Goal: Navigation & Orientation: Find specific page/section

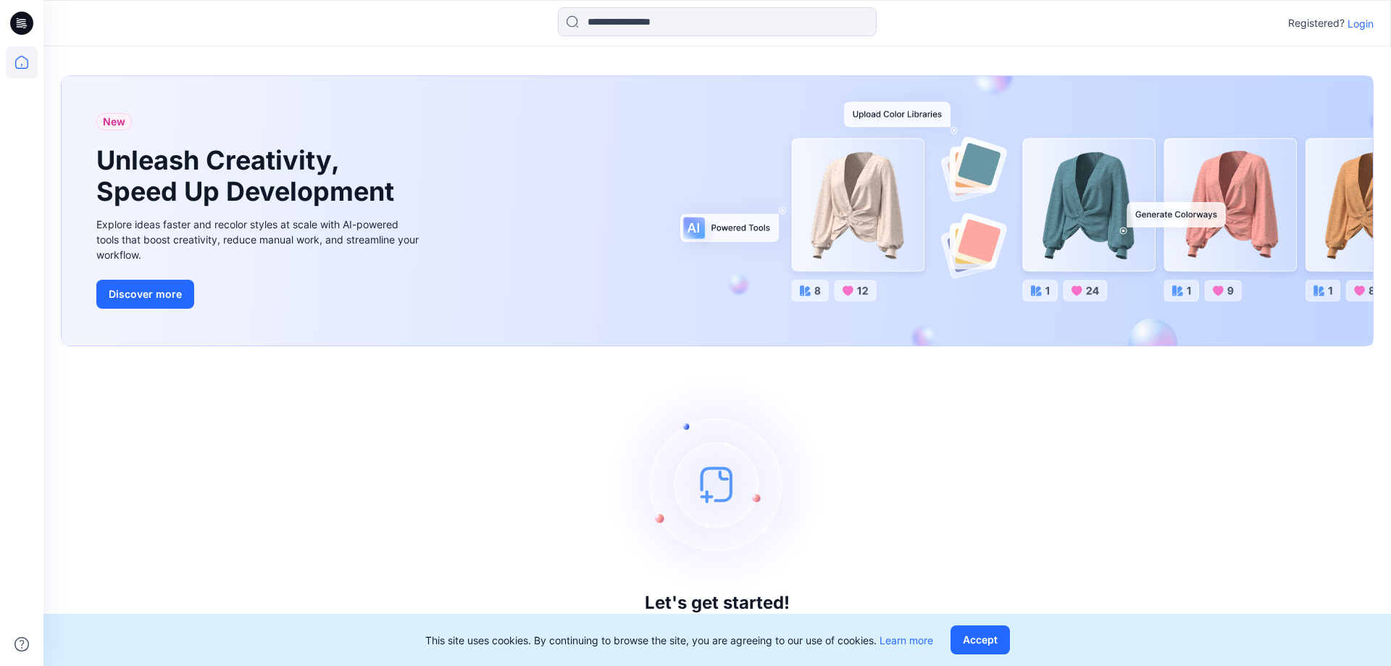
click at [1360, 21] on p "Login" at bounding box center [1360, 23] width 26 height 15
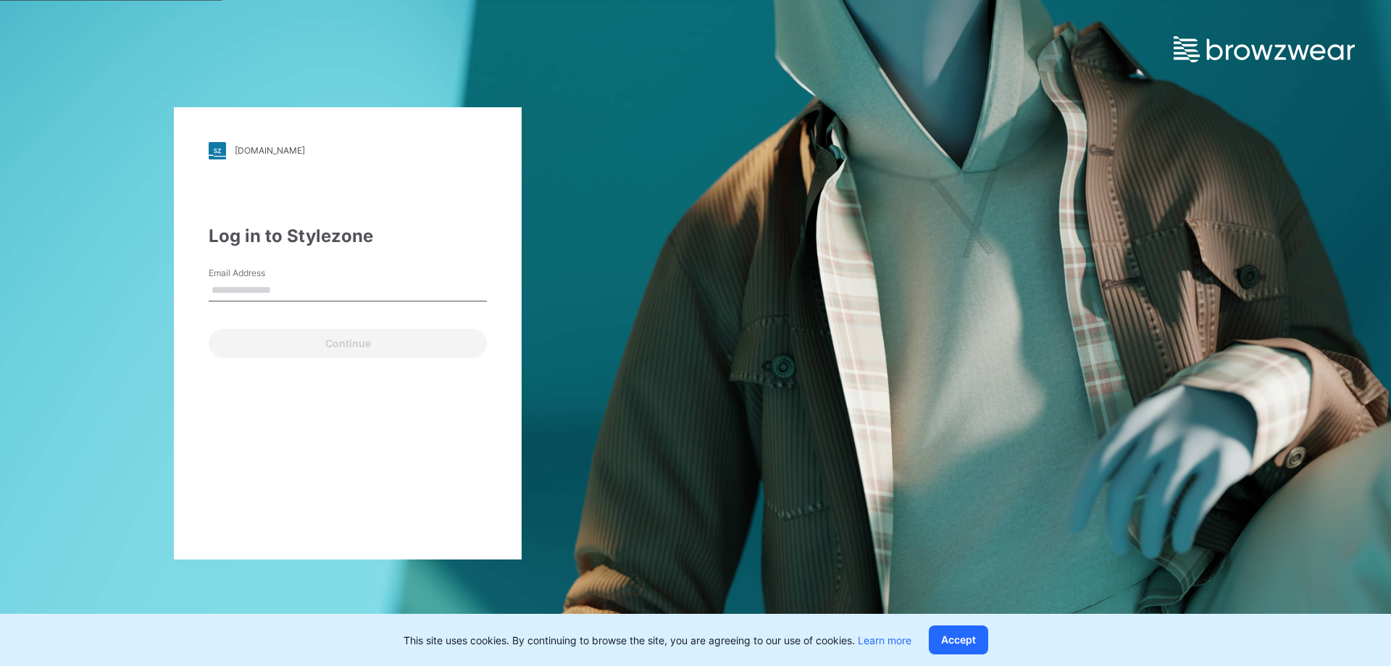
type input "**********"
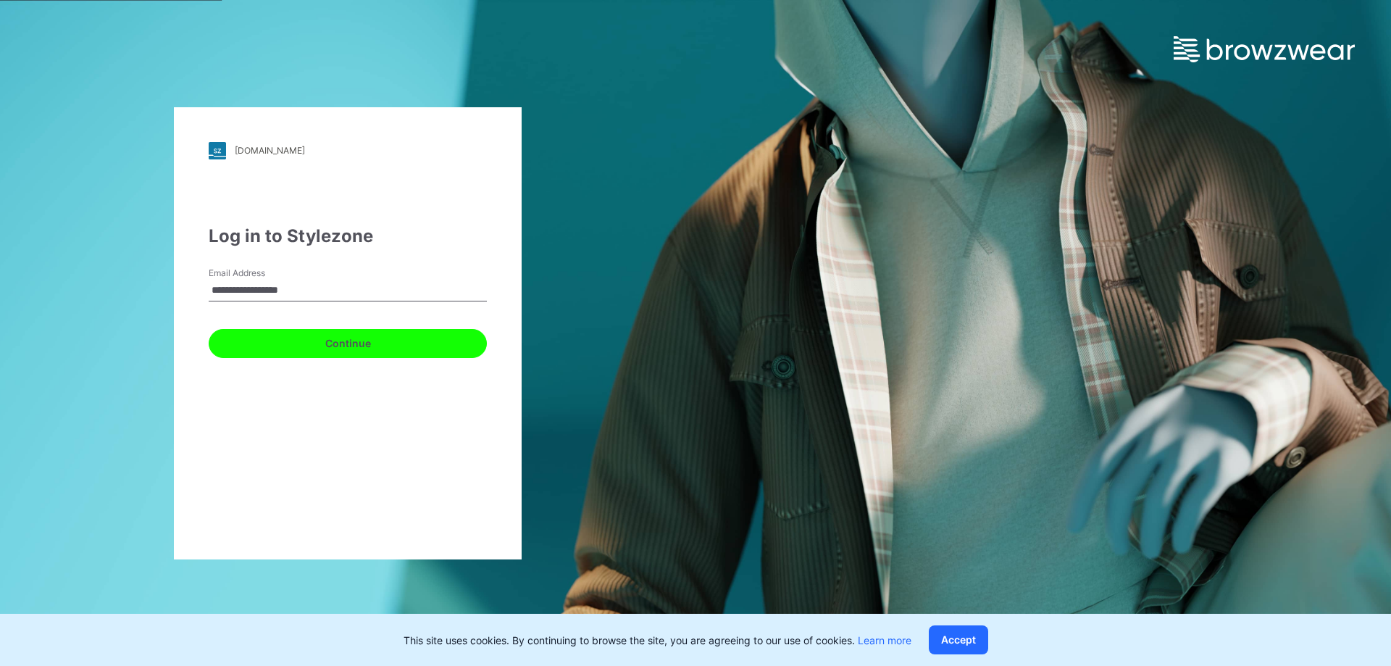
click at [355, 343] on button "Continue" at bounding box center [348, 343] width 278 height 29
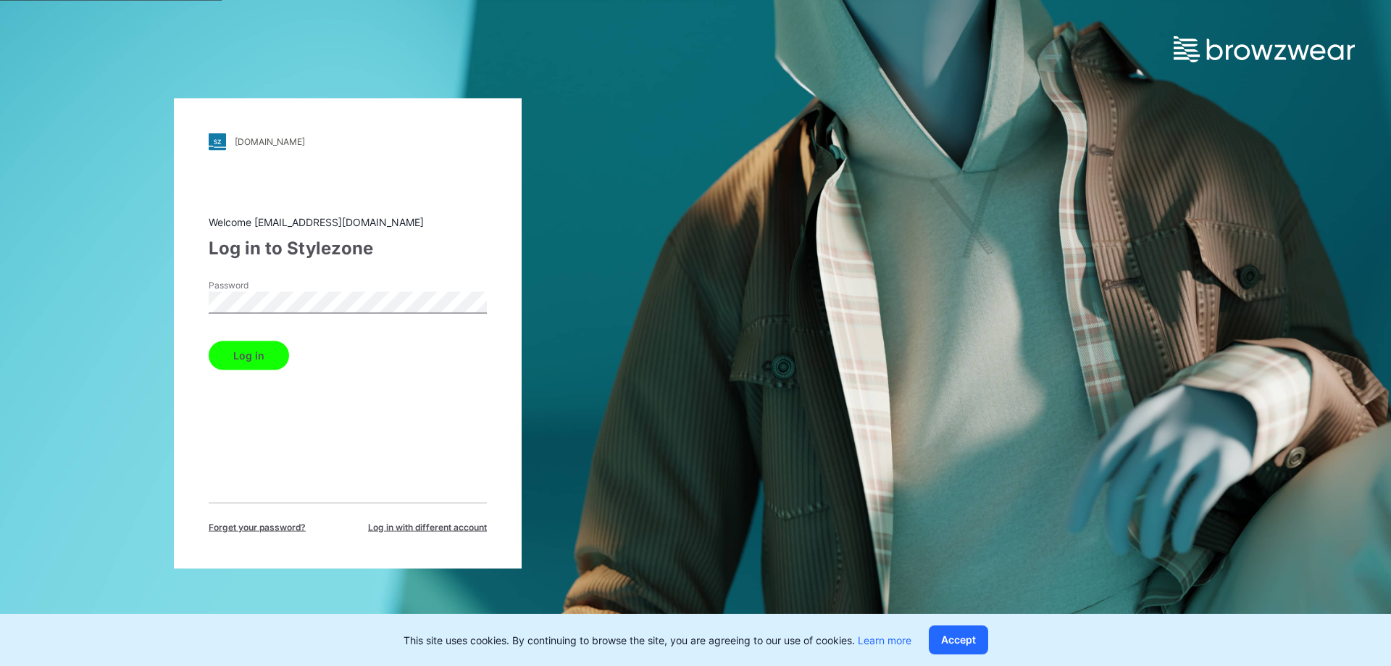
click at [251, 356] on button "Log in" at bounding box center [249, 354] width 80 height 29
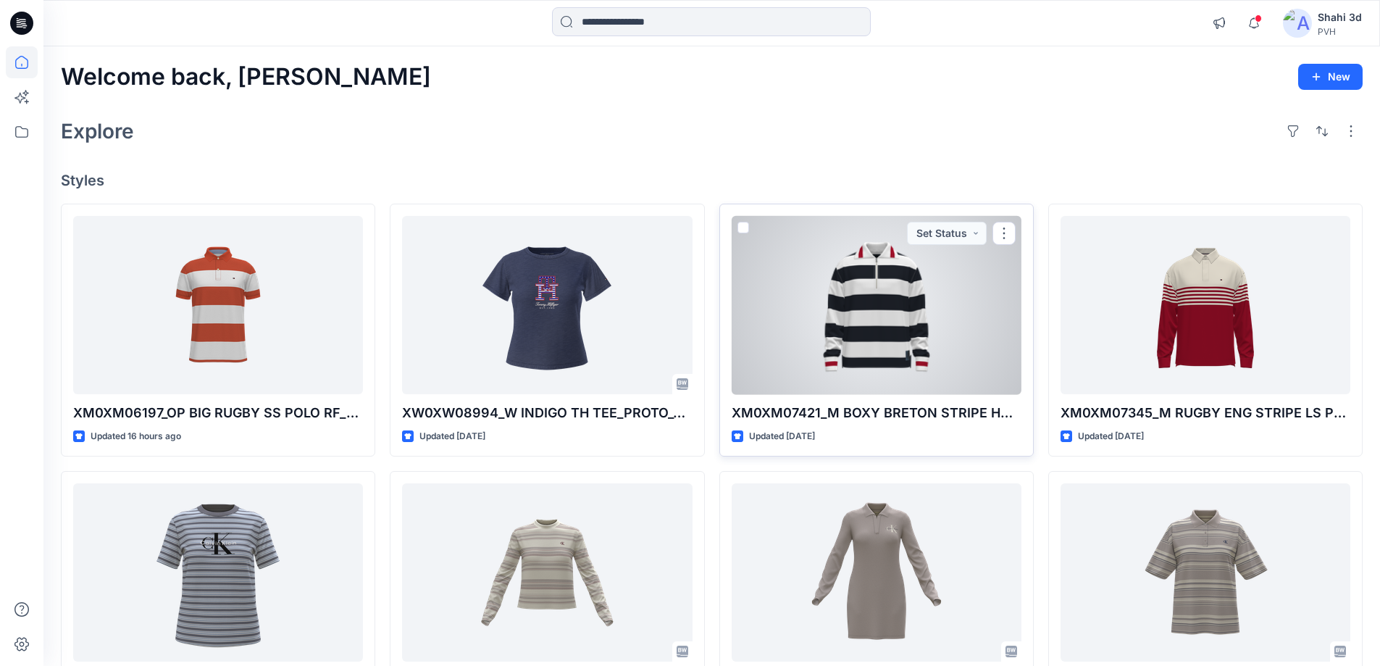
click at [858, 313] on div at bounding box center [877, 305] width 290 height 179
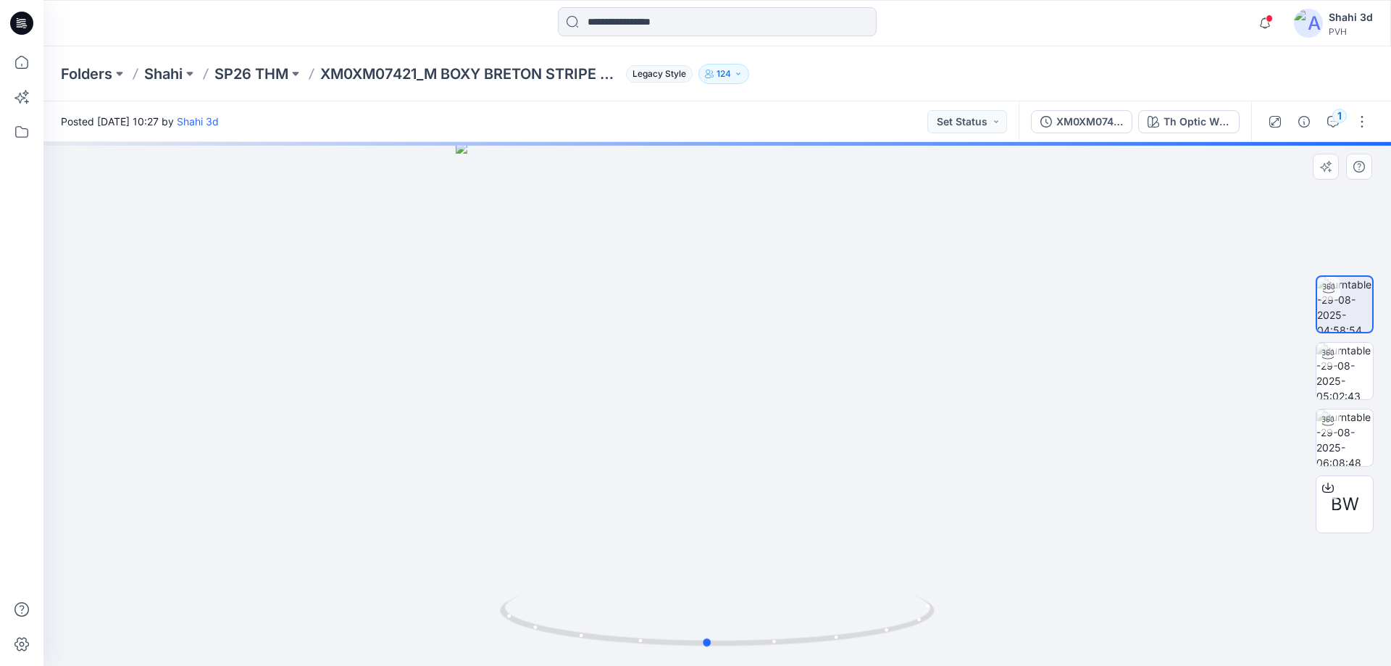
drag, startPoint x: 832, startPoint y: 415, endPoint x: 783, endPoint y: 421, distance: 48.9
click at [783, 421] on div at bounding box center [716, 404] width 1347 height 524
drag, startPoint x: 778, startPoint y: 422, endPoint x: 454, endPoint y: 417, distance: 323.9
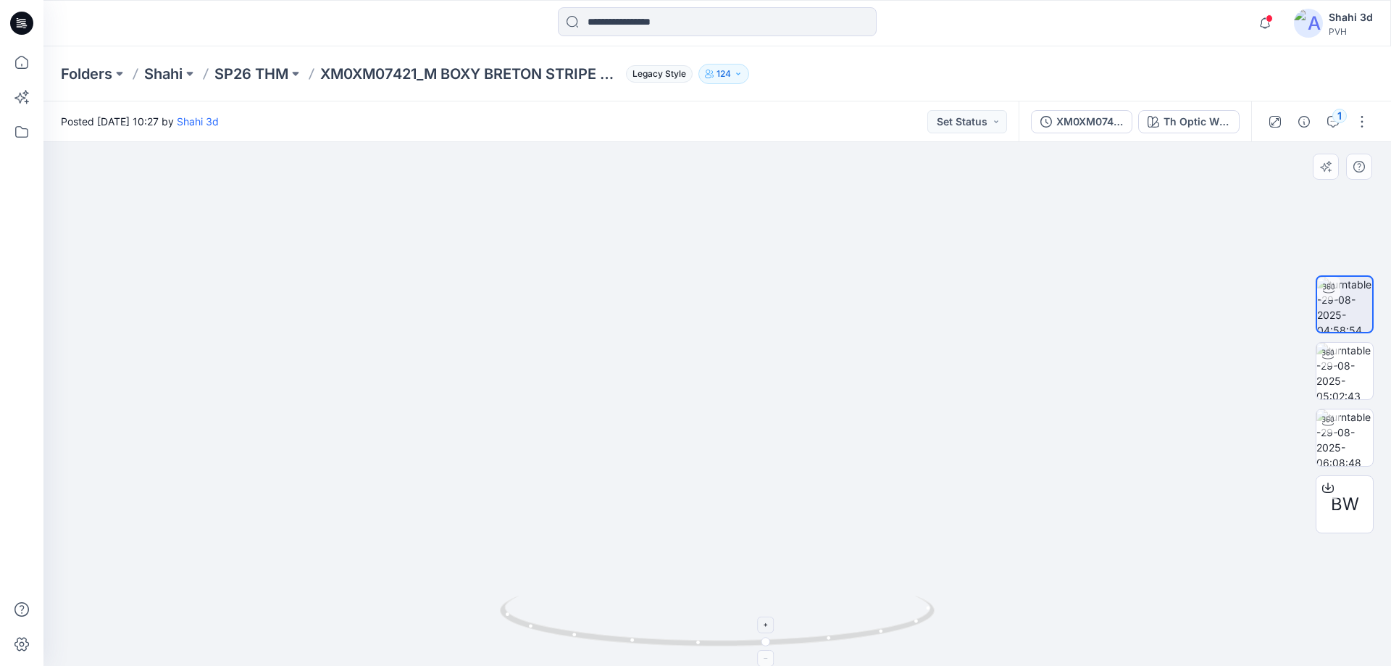
drag, startPoint x: 698, startPoint y: 417, endPoint x: 716, endPoint y: 636, distance: 219.5
click at [716, 636] on div at bounding box center [716, 404] width 1347 height 524
drag, startPoint x: 756, startPoint y: 409, endPoint x: 761, endPoint y: 204, distance: 205.1
click at [761, 204] on img at bounding box center [717, 211] width 1321 height 909
drag, startPoint x: 793, startPoint y: 540, endPoint x: 792, endPoint y: 275, distance: 265.9
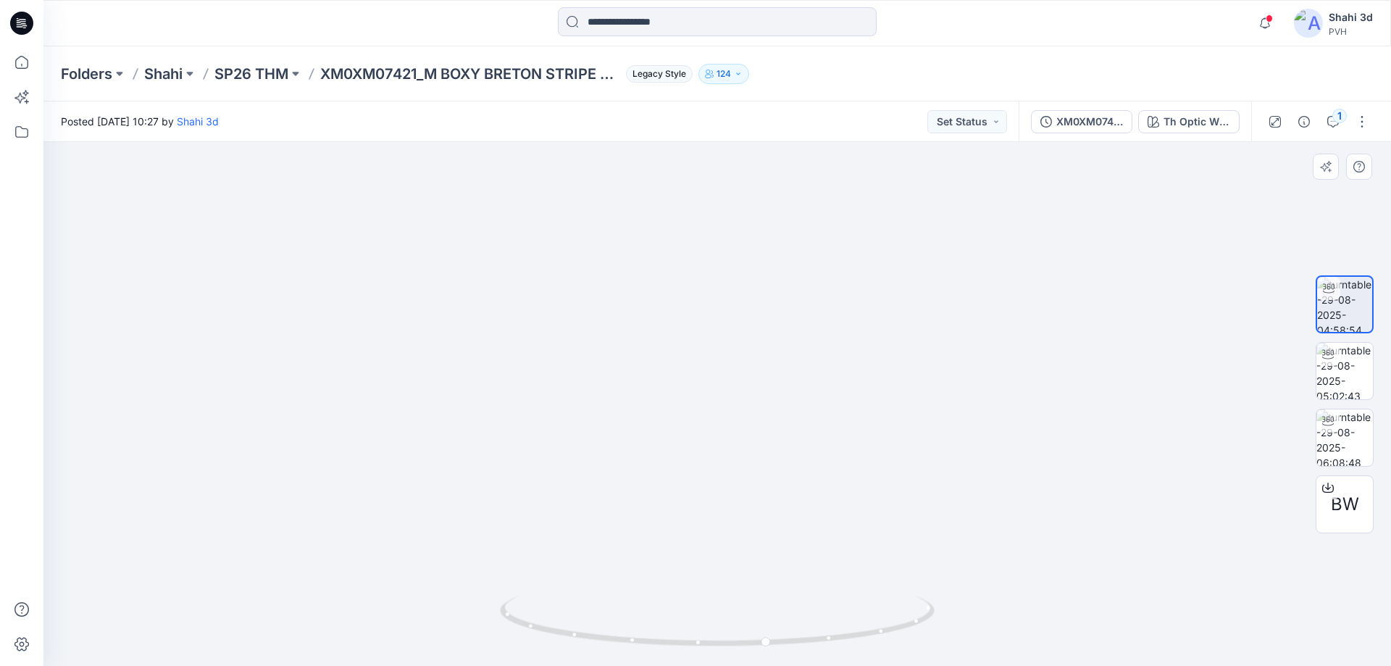
click at [792, 275] on img at bounding box center [717, 78] width 1321 height 1175
drag, startPoint x: 790, startPoint y: 524, endPoint x: 789, endPoint y: 325, distance: 198.5
click at [789, 325] on img at bounding box center [717, 15] width 1321 height 1302
drag, startPoint x: 880, startPoint y: 469, endPoint x: 829, endPoint y: 460, distance: 52.2
click at [824, 458] on img at bounding box center [717, 4] width 1321 height 1321
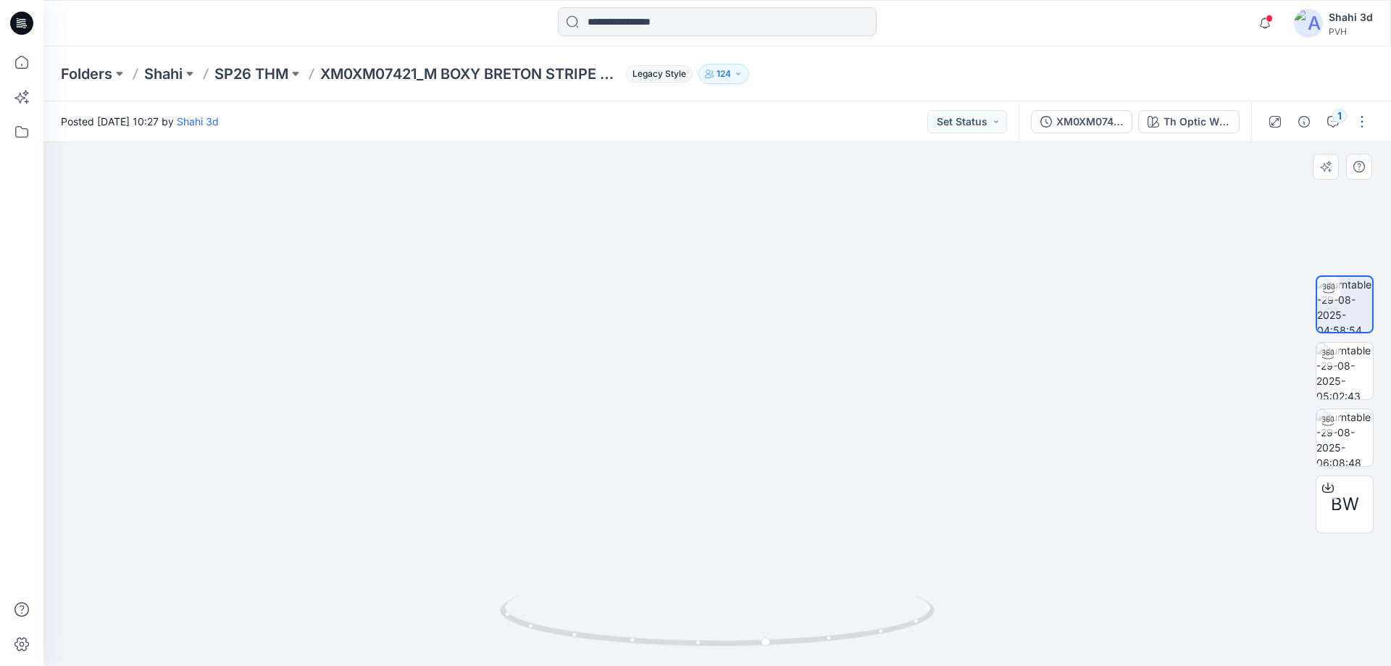
drag, startPoint x: 821, startPoint y: 417, endPoint x: 692, endPoint y: 419, distance: 129.0
drag, startPoint x: 775, startPoint y: 411, endPoint x: 635, endPoint y: 391, distance: 141.9
click at [635, 391] on img at bounding box center [717, 4] width 1321 height 1321
drag, startPoint x: 608, startPoint y: 380, endPoint x: 506, endPoint y: 380, distance: 101.4
click at [1138, 352] on div at bounding box center [716, 404] width 1347 height 524
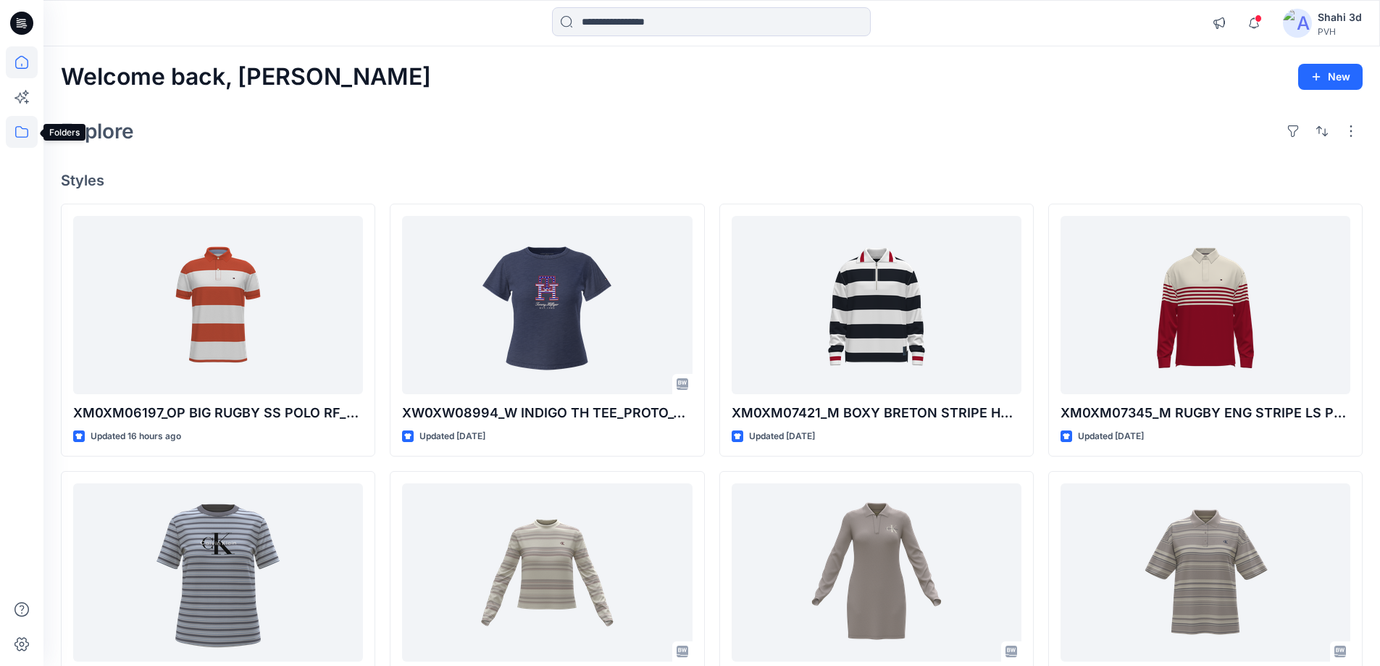
click at [20, 125] on icon at bounding box center [22, 132] width 32 height 32
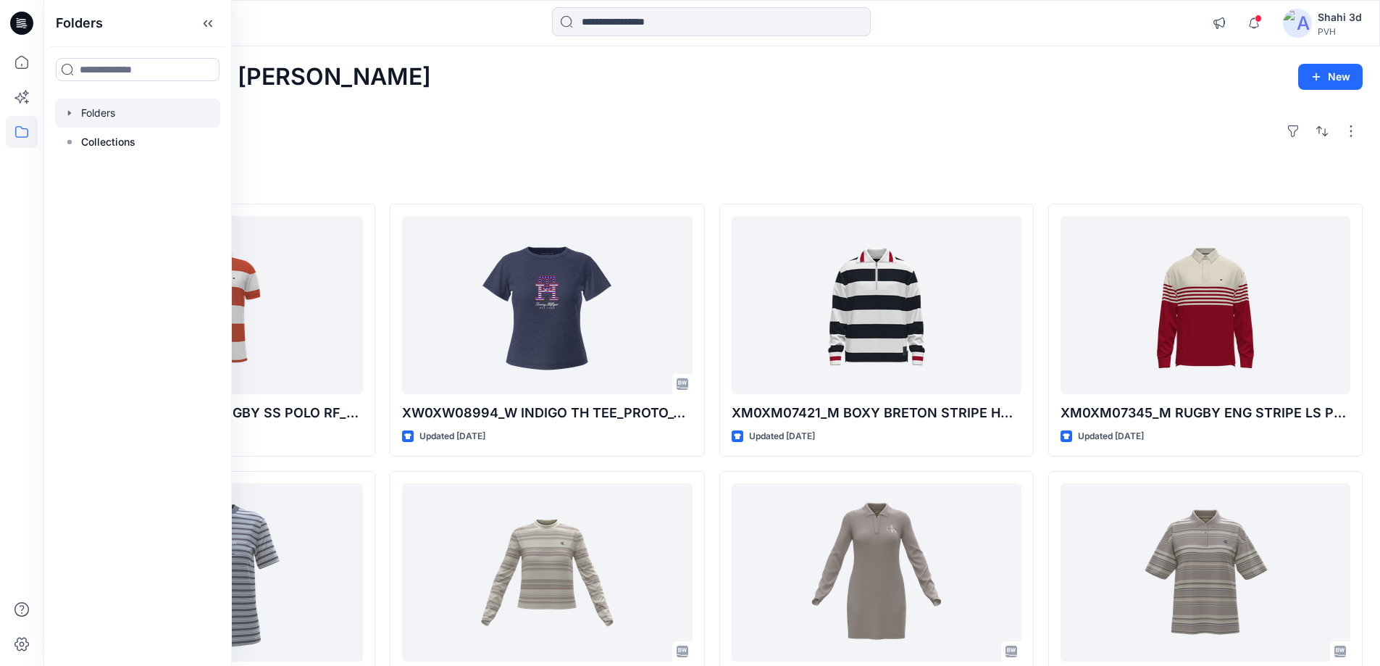
click at [66, 112] on icon "button" at bounding box center [70, 113] width 12 height 12
click at [81, 175] on icon "button" at bounding box center [84, 171] width 12 height 12
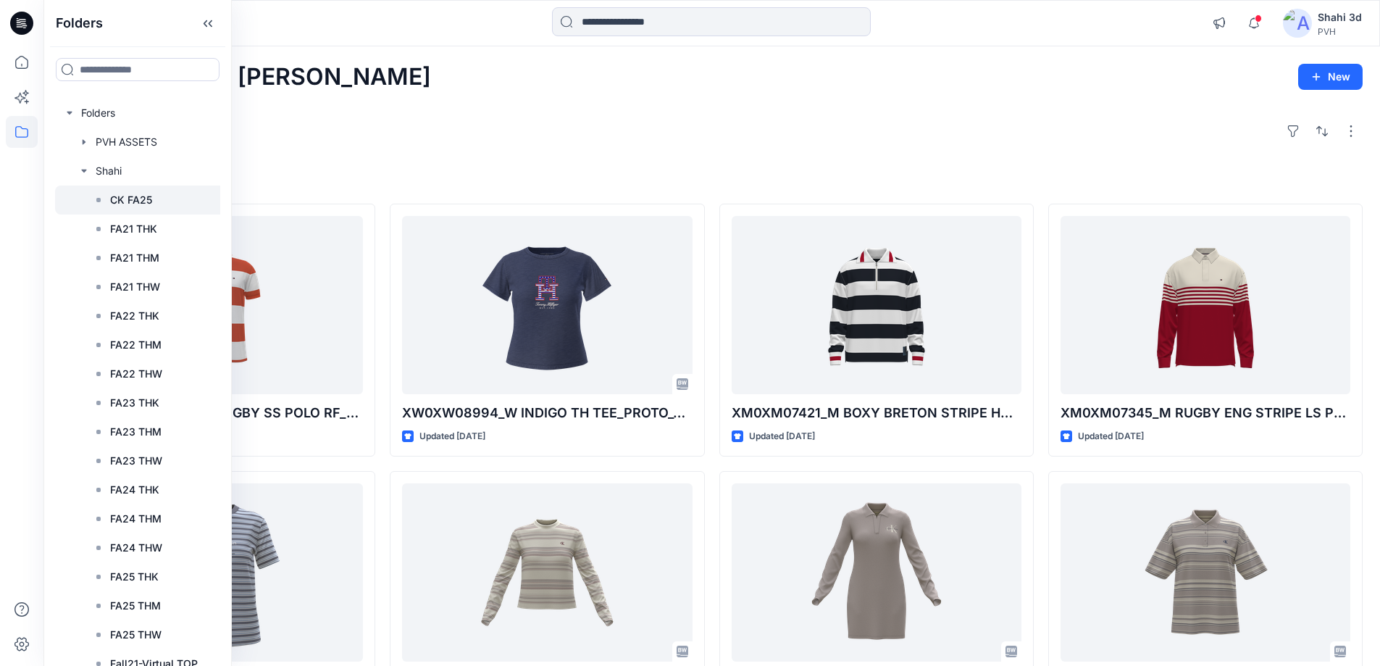
click at [135, 196] on p "CK FA25" at bounding box center [131, 199] width 42 height 17
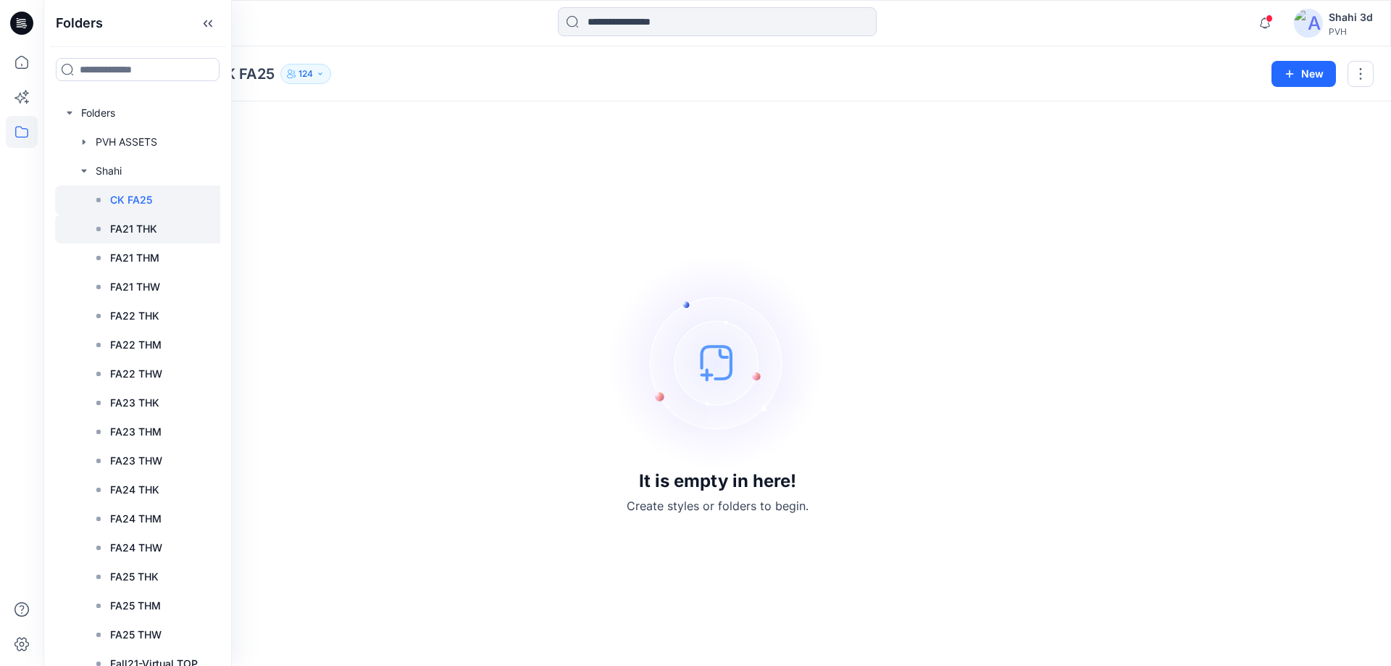
click at [139, 233] on p "FA21 THK" at bounding box center [133, 228] width 47 height 17
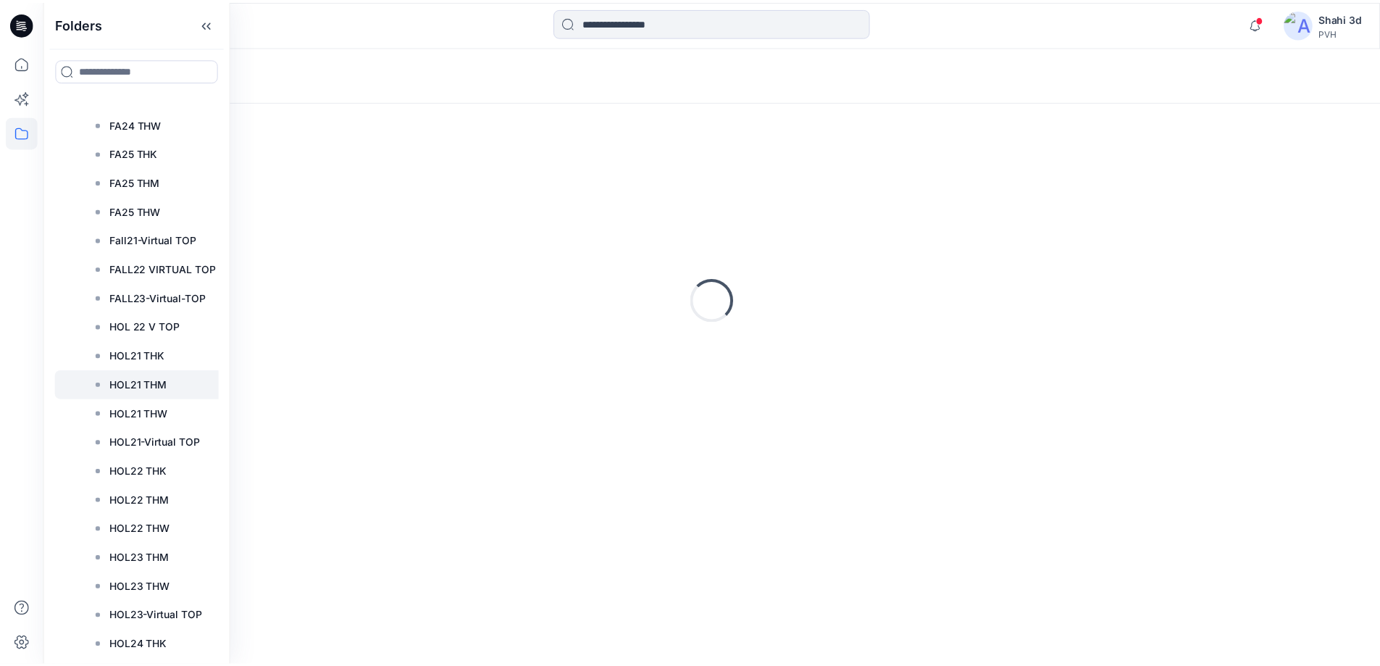
scroll to position [435, 0]
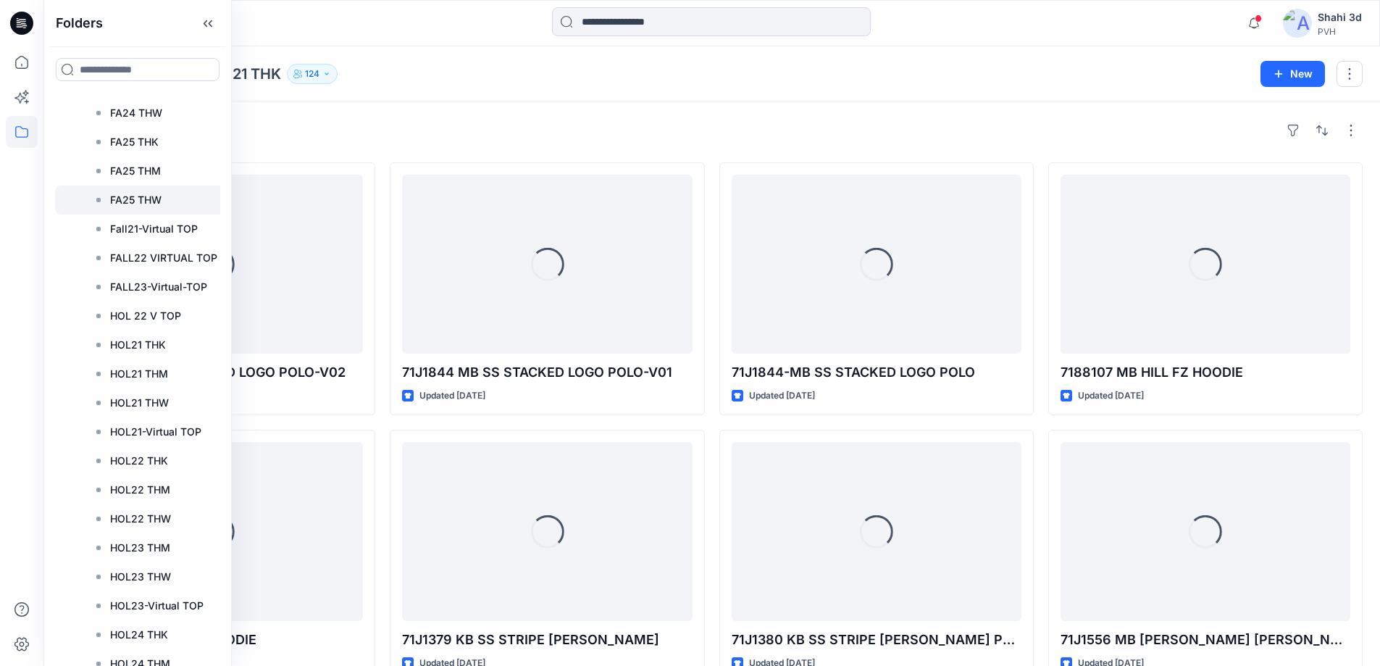
click at [157, 203] on p "FA25 THW" at bounding box center [135, 199] width 51 height 17
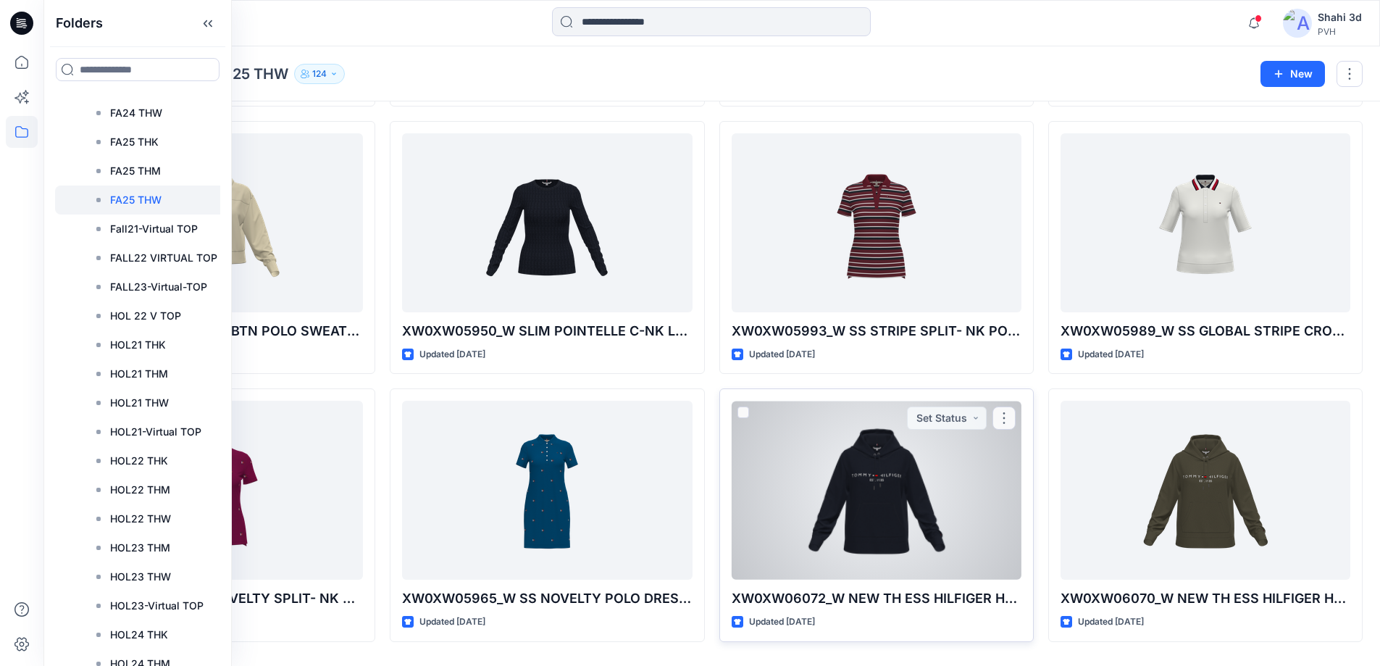
scroll to position [354, 0]
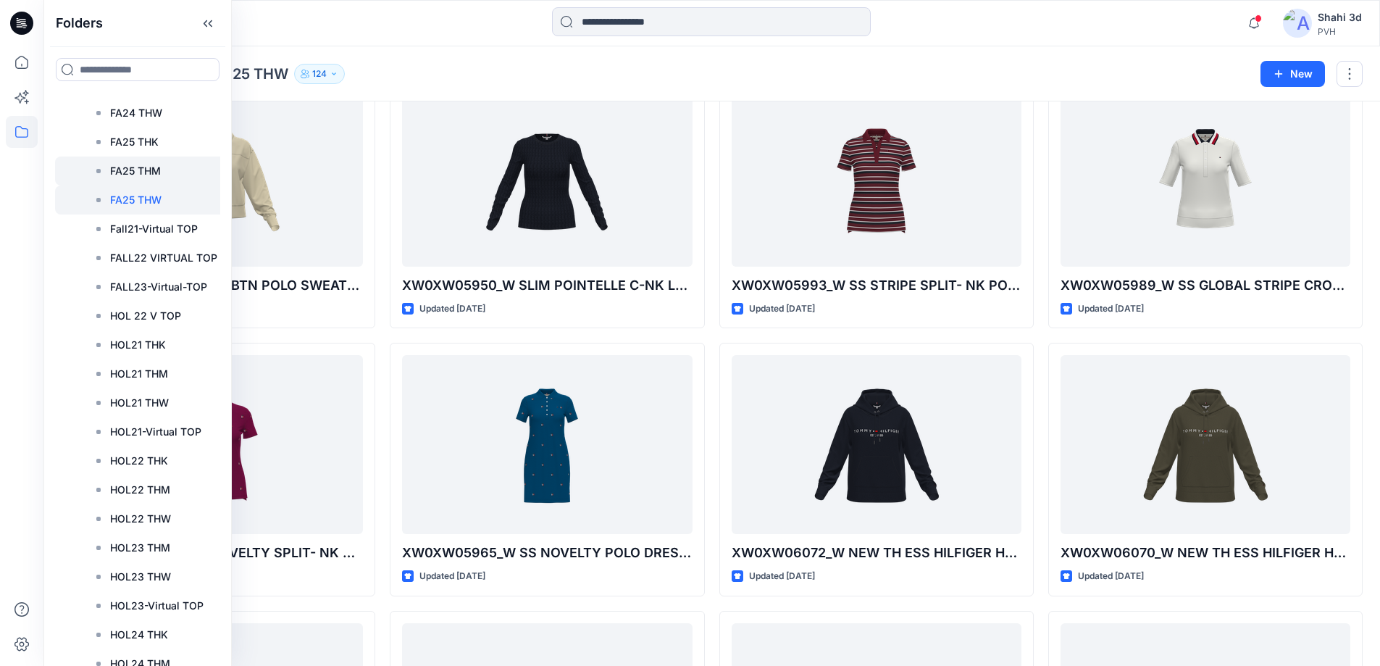
click at [146, 170] on p "FA25 THM" at bounding box center [135, 170] width 51 height 17
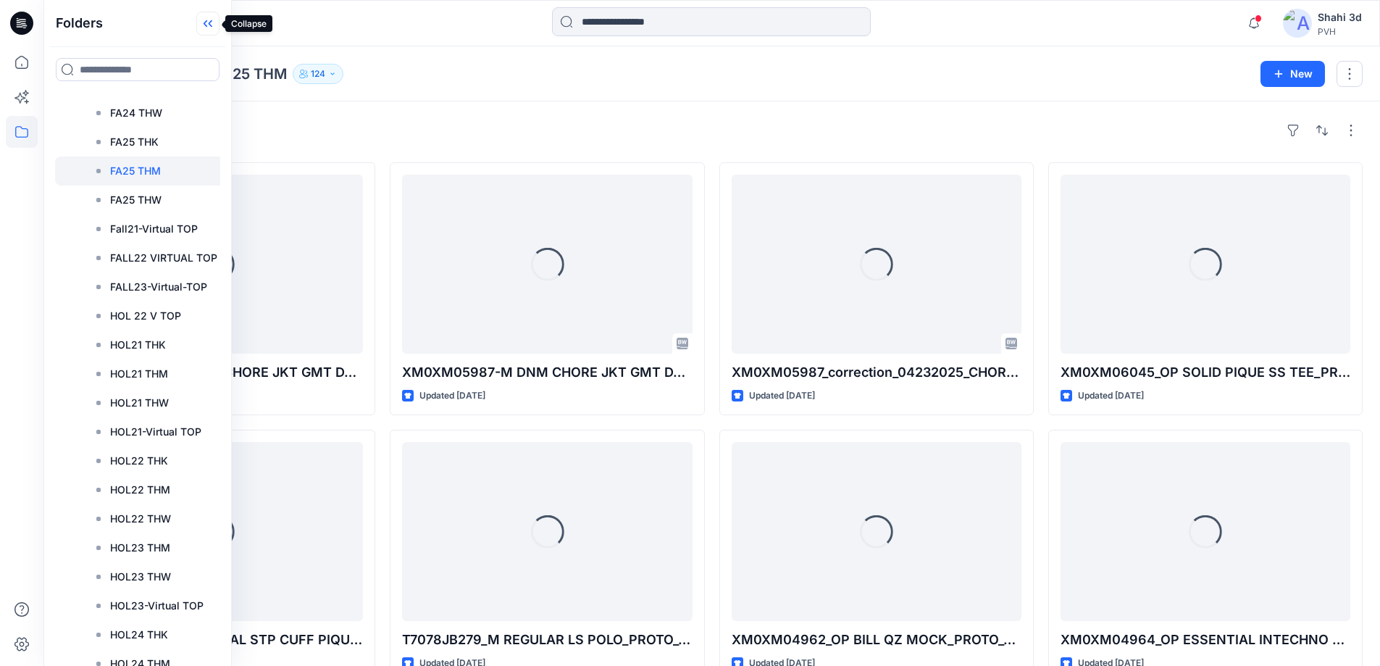
click at [203, 23] on icon at bounding box center [207, 24] width 23 height 24
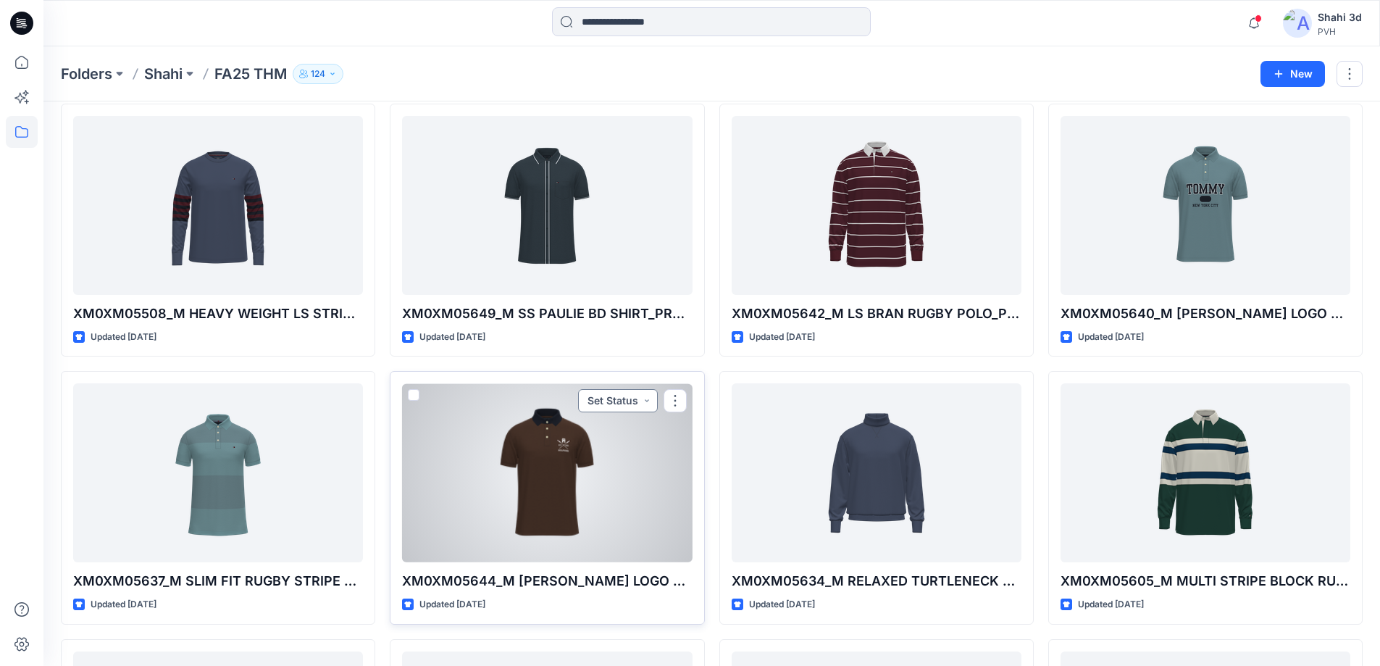
scroll to position [1808, 0]
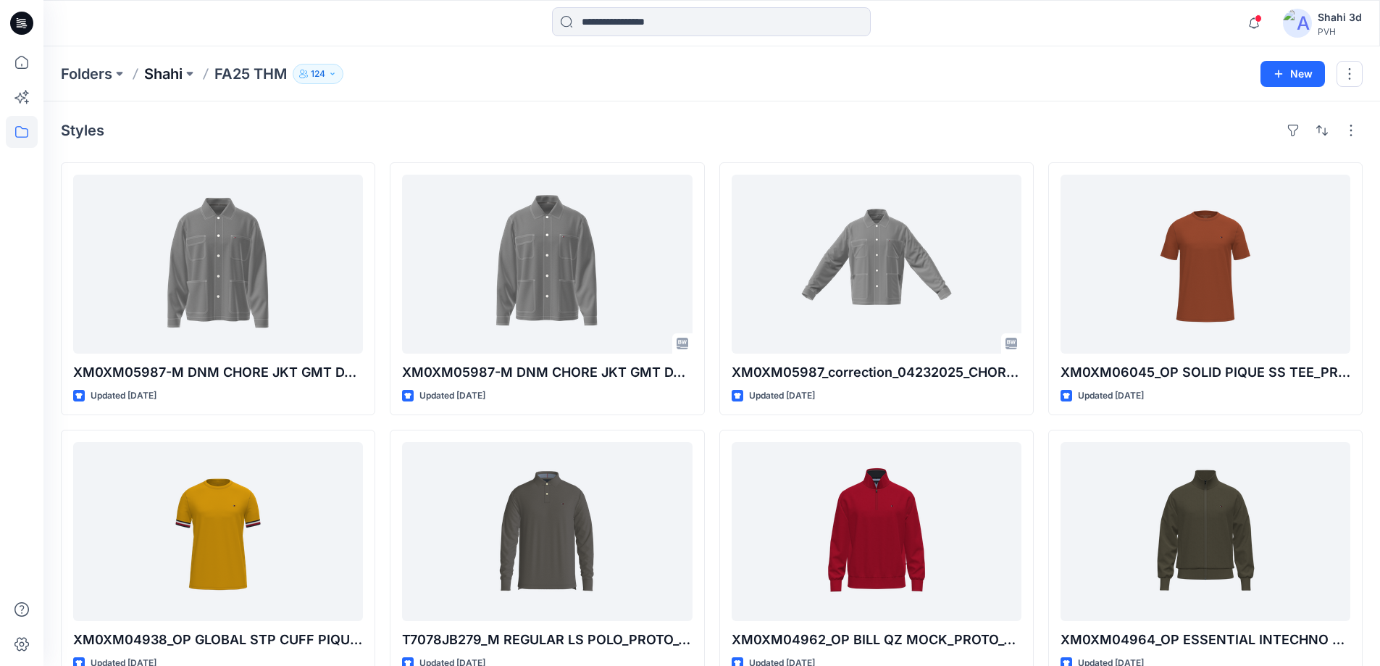
click at [159, 77] on p "Shahi" at bounding box center [163, 74] width 38 height 20
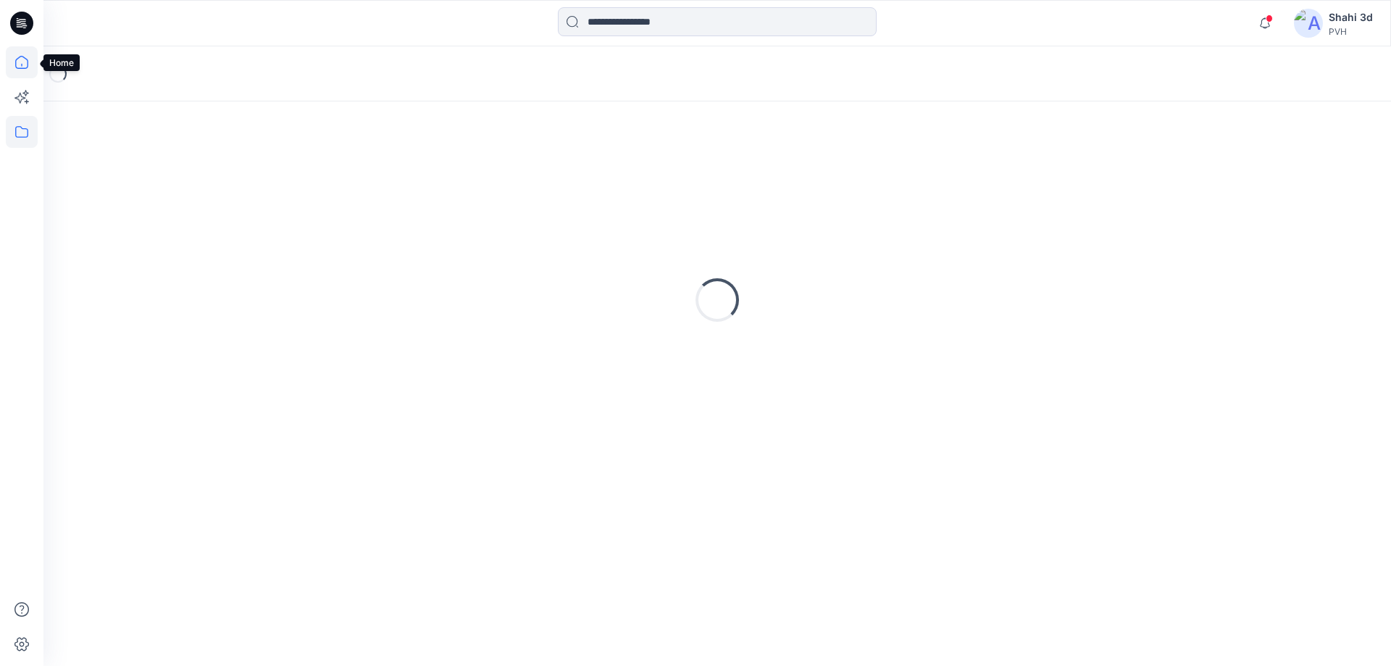
click at [20, 64] on icon at bounding box center [22, 62] width 32 height 32
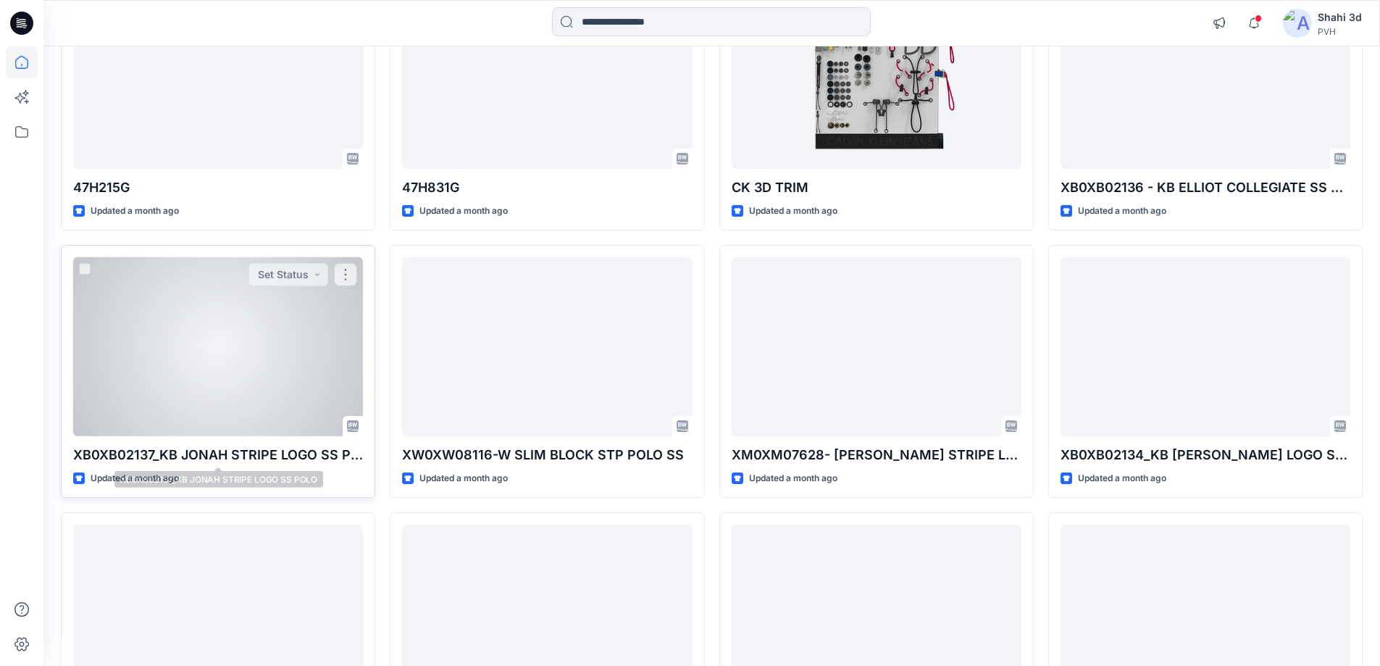
scroll to position [763, 0]
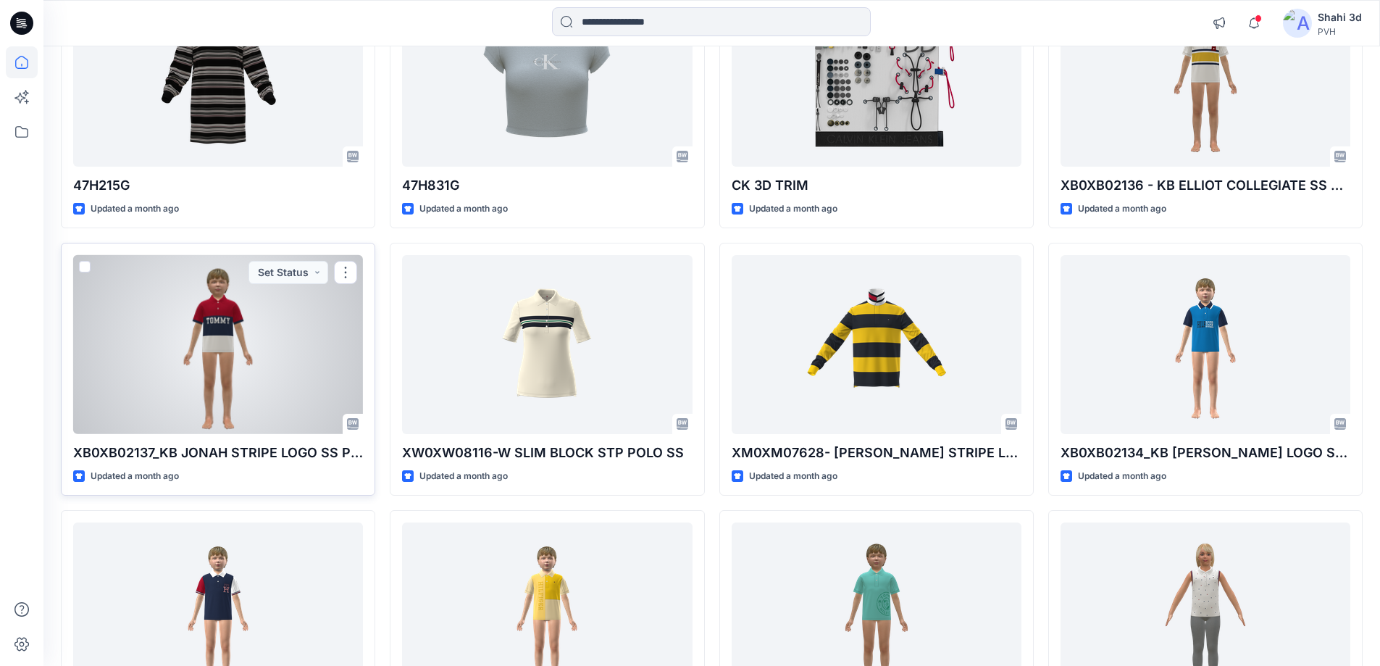
click at [221, 335] on div at bounding box center [218, 344] width 290 height 179
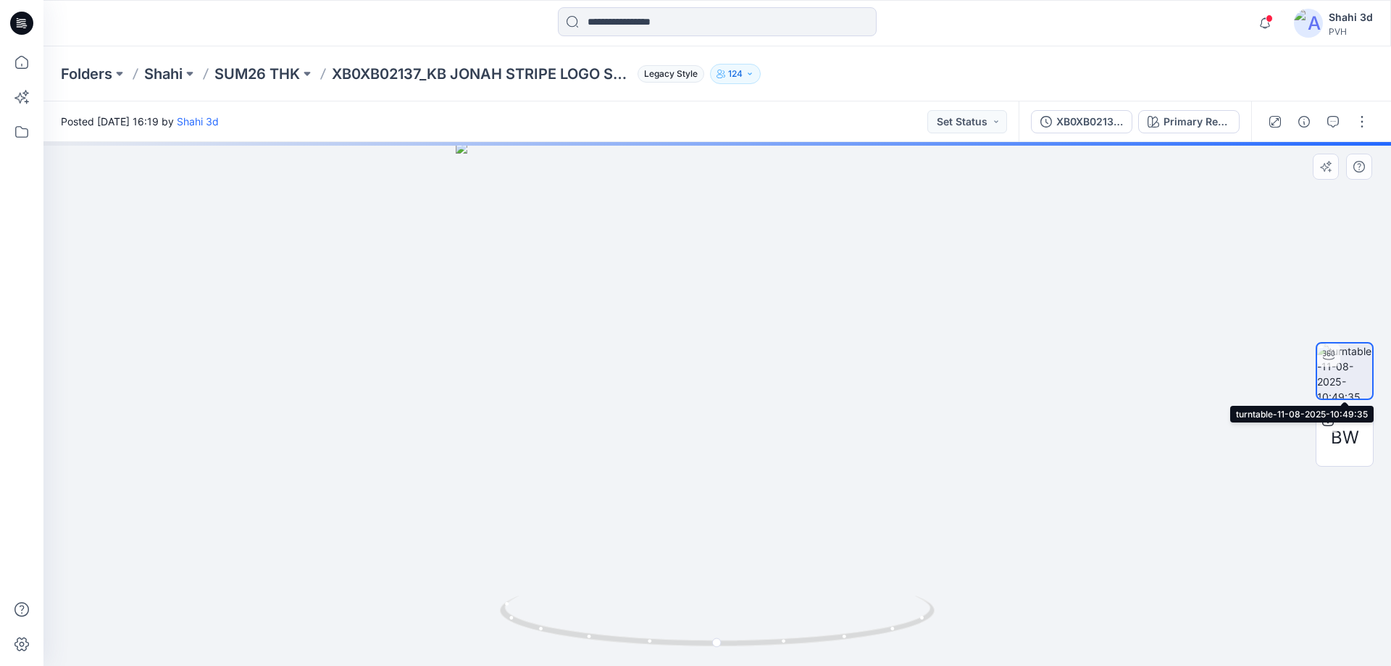
click at [1325, 375] on img at bounding box center [1344, 370] width 55 height 55
drag, startPoint x: 712, startPoint y: 409, endPoint x: 746, endPoint y: 429, distance: 39.6
click at [746, 429] on div at bounding box center [716, 404] width 1347 height 524
drag, startPoint x: 756, startPoint y: 404, endPoint x: 616, endPoint y: 388, distance: 140.6
click at [616, 388] on div at bounding box center [716, 404] width 1347 height 524
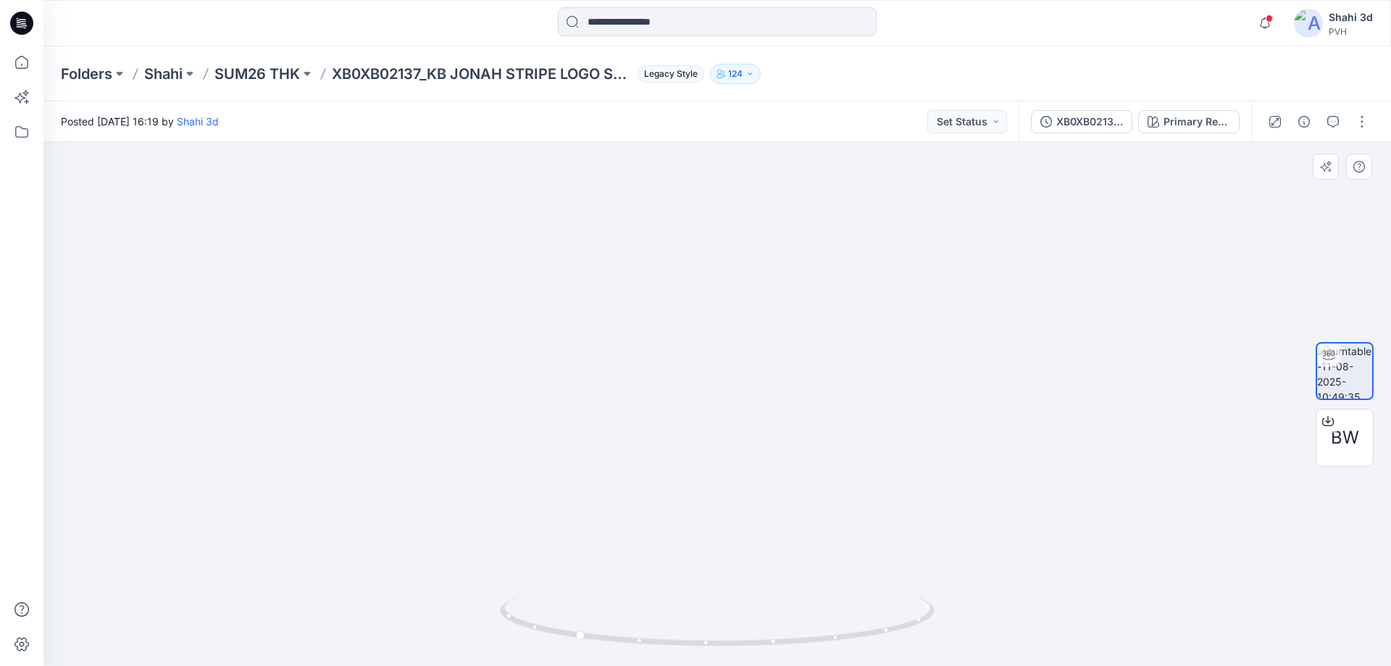
drag, startPoint x: 707, startPoint y: 344, endPoint x: 700, endPoint y: 550, distance: 205.9
click at [700, 550] on img at bounding box center [711, 276] width 1413 height 779
drag, startPoint x: 688, startPoint y: 482, endPoint x: 679, endPoint y: 511, distance: 31.2
click at [679, 511] on img at bounding box center [685, 326] width 1413 height 680
drag, startPoint x: 680, startPoint y: 647, endPoint x: 835, endPoint y: 647, distance: 155.0
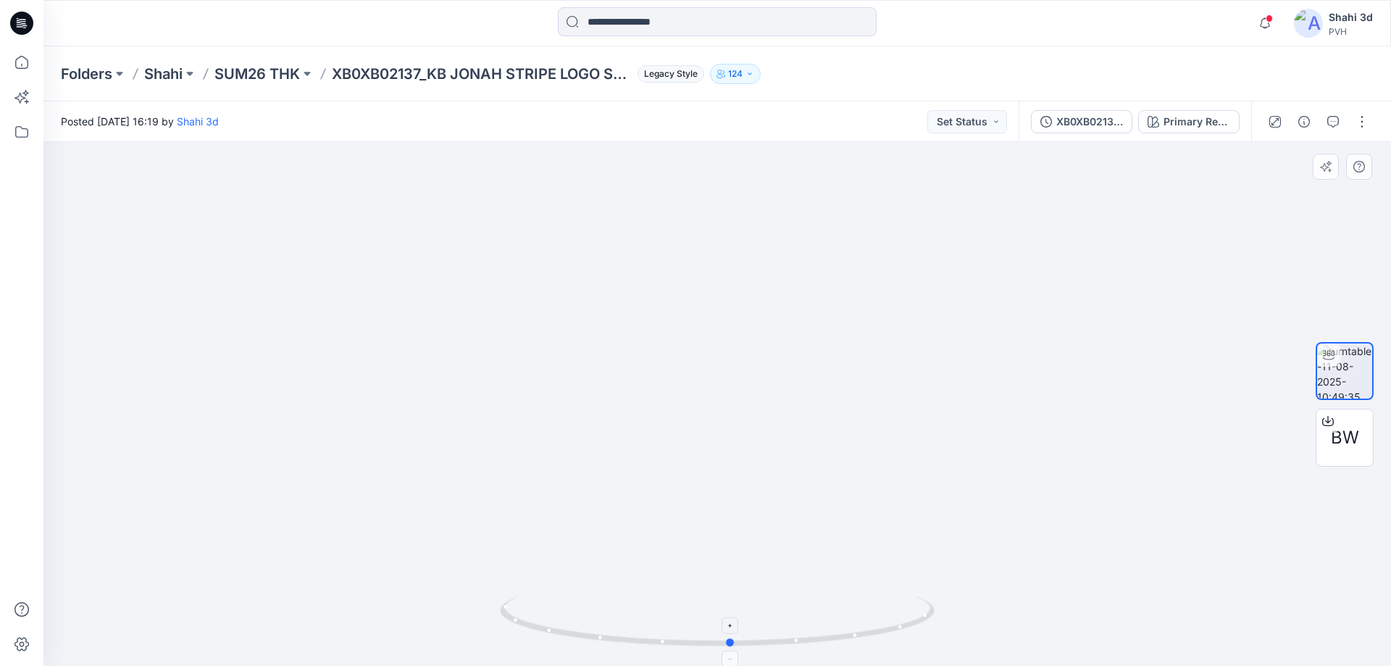
click at [835, 647] on icon at bounding box center [719, 622] width 438 height 54
